Goal: Task Accomplishment & Management: Complete application form

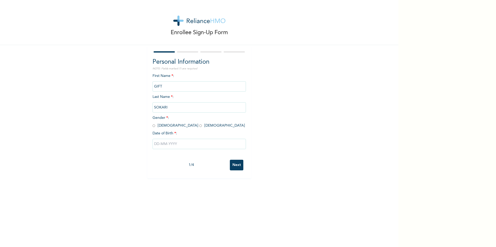
click at [153, 125] on input "radio" at bounding box center [154, 125] width 3 height 5
radio input "true"
click at [157, 145] on input "text" at bounding box center [199, 144] width 93 height 10
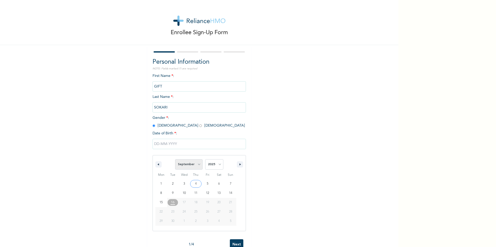
click at [197, 165] on select "January February March April May June July August September October November De…" at bounding box center [188, 165] width 27 height 10
select select "2"
click at [175, 160] on select "January February March April May June July August September October November De…" at bounding box center [188, 165] width 27 height 10
click at [217, 164] on select "2025 2024 2023 2022 2021 2020 2019 2018 2017 2016 2015 2014 2013 2012 2011 2010…" at bounding box center [214, 165] width 18 height 10
select select "1989"
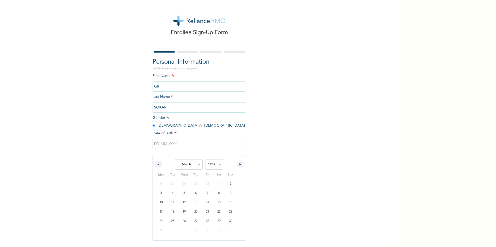
click at [205, 160] on select "2025 2024 2023 2022 2021 2020 2019 2018 2017 2016 2015 2014 2013 2012 2011 2010…" at bounding box center [214, 165] width 18 height 10
type input "[DATE]"
click at [235, 167] on input "Next" at bounding box center [236, 165] width 13 height 11
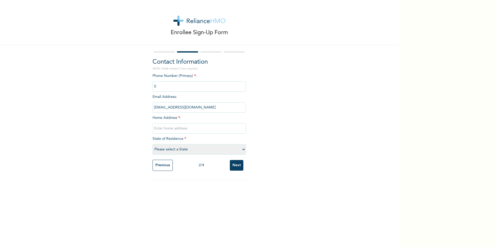
click at [165, 89] on input "phone" at bounding box center [199, 86] width 93 height 10
click at [182, 130] on input "text" at bounding box center [199, 128] width 93 height 10
type input "g"
type input "a"
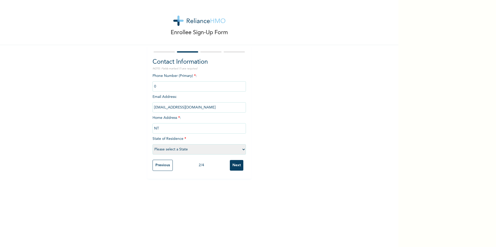
type input "N"
type input "l"
type input "LOCATION BY [PERSON_NAME]"
click at [181, 150] on select "Please select a State [PERSON_NAME] (FCT) [PERSON_NAME] Ibom [GEOGRAPHIC_DATA] …" at bounding box center [199, 149] width 93 height 10
select select "33"
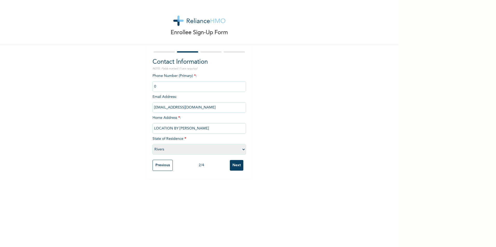
click at [153, 144] on select "Please select a State [PERSON_NAME] (FCT) [PERSON_NAME] Ibom [GEOGRAPHIC_DATA] …" at bounding box center [199, 149] width 93 height 10
click at [234, 167] on input "Next" at bounding box center [236, 165] width 13 height 11
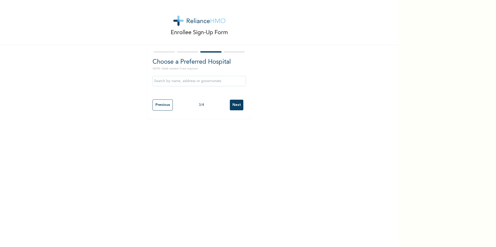
click at [188, 82] on input "text" at bounding box center [199, 81] width 93 height 10
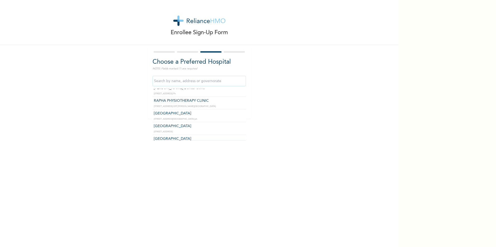
scroll to position [889, 0]
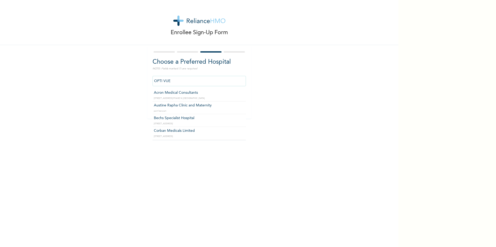
click at [228, 81] on input "OPTI VUE" at bounding box center [199, 81] width 93 height 10
type input "Pamo Clinics And Hospital"
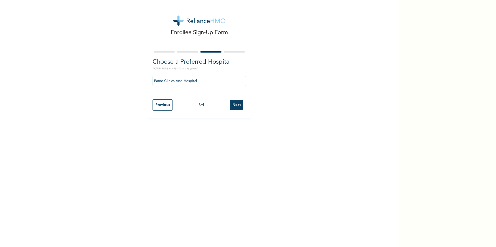
click at [233, 108] on input "Next" at bounding box center [236, 105] width 13 height 11
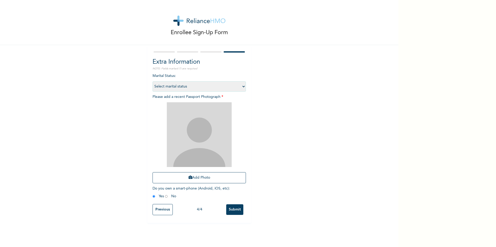
click at [242, 86] on select "Select marital status [DEMOGRAPHIC_DATA] Married [DEMOGRAPHIC_DATA] Widow/[DEMO…" at bounding box center [199, 86] width 93 height 10
select select "1"
click at [153, 81] on select "Select marital status [DEMOGRAPHIC_DATA] Married [DEMOGRAPHIC_DATA] Widow/[DEMO…" at bounding box center [199, 86] width 93 height 10
click at [195, 180] on button "Add Photo" at bounding box center [199, 177] width 93 height 11
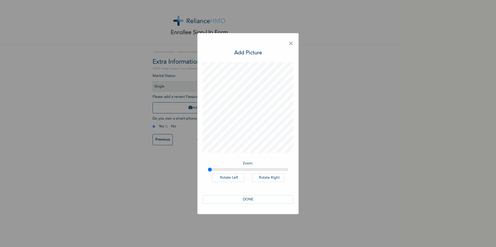
click at [245, 199] on button "DONE" at bounding box center [248, 200] width 91 height 9
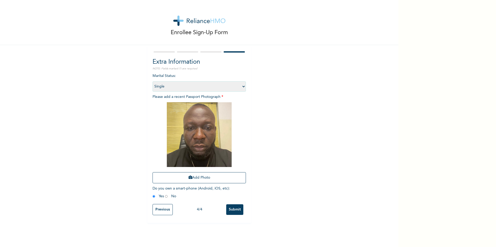
click at [234, 211] on input "Submit" at bounding box center [234, 210] width 17 height 11
